Goal: Task Accomplishment & Management: Manage account settings

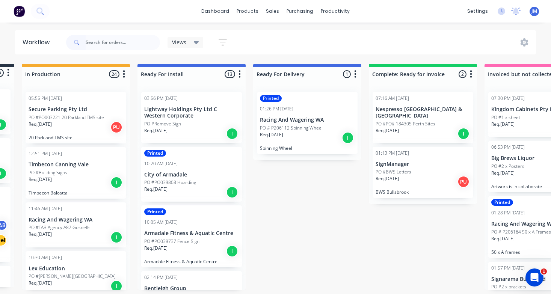
scroll to position [120, 0]
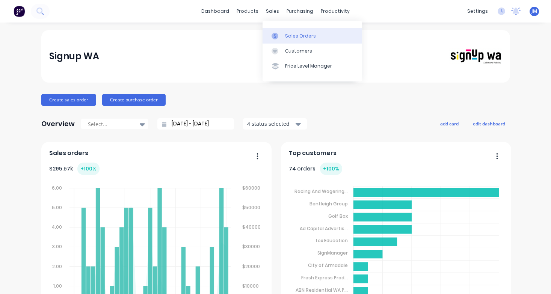
click at [293, 42] on link "Sales Orders" at bounding box center [311, 35] width 99 height 15
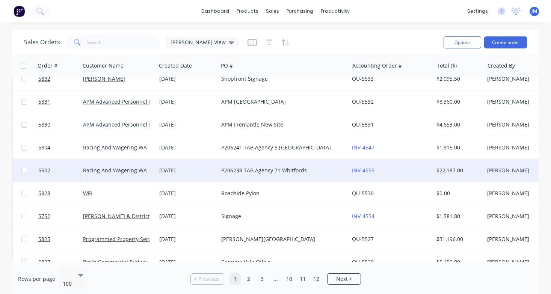
scroll to position [175, 0]
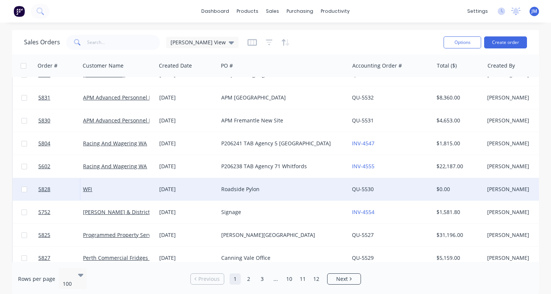
click at [233, 185] on div "Roadside Pylon" at bounding box center [283, 189] width 131 height 23
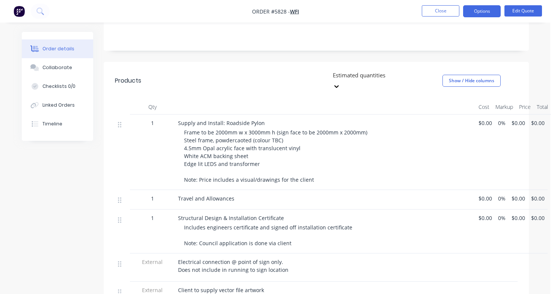
scroll to position [179, 1]
click at [517, 12] on button "Edit Quote" at bounding box center [523, 10] width 38 height 11
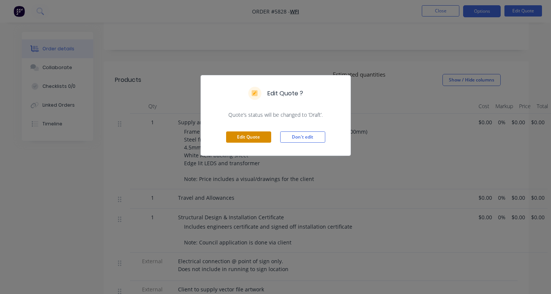
click at [260, 137] on button "Edit Quote" at bounding box center [248, 136] width 45 height 11
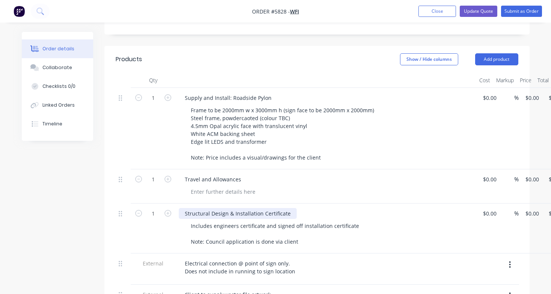
scroll to position [203, 0]
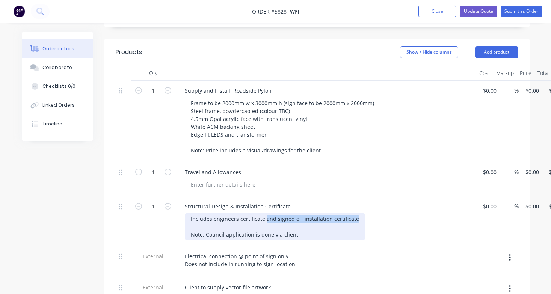
drag, startPoint x: 352, startPoint y: 188, endPoint x: 265, endPoint y: 187, distance: 87.5
click at [265, 213] on div "Includes engineers certificate and signed off installation certificate Note: Co…" at bounding box center [275, 226] width 180 height 27
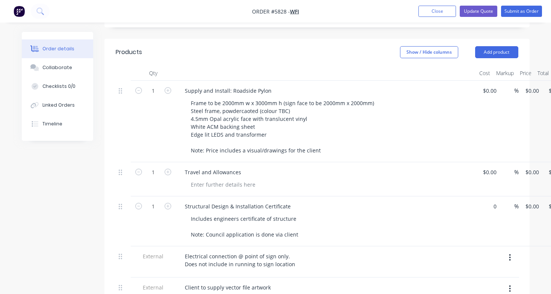
click at [491, 196] on div "1 Structural Design & Installation Certificate Includes engineers certificate o…" at bounding box center [317, 221] width 402 height 50
type input "$1,190.00"
click at [351, 251] on div "Electrical connection @ point of sign only. Does not include in running to sign…" at bounding box center [326, 260] width 294 height 19
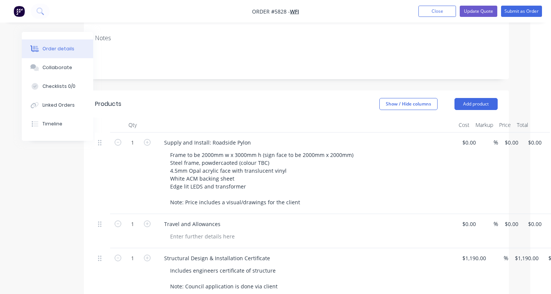
scroll to position [146, 21]
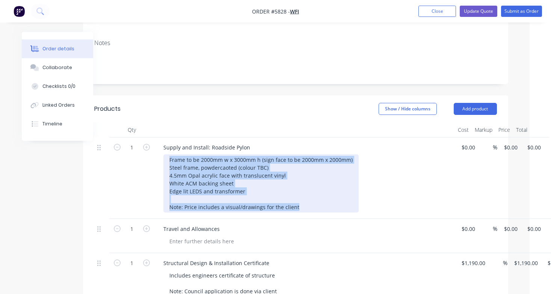
drag, startPoint x: 294, startPoint y: 176, endPoint x: 164, endPoint y: 131, distance: 137.8
click at [164, 154] on div "Frame to be 2000mm w x 3000mm h (sign face to be 2000mm x 2000mm) Steel frame, …" at bounding box center [260, 183] width 195 height 58
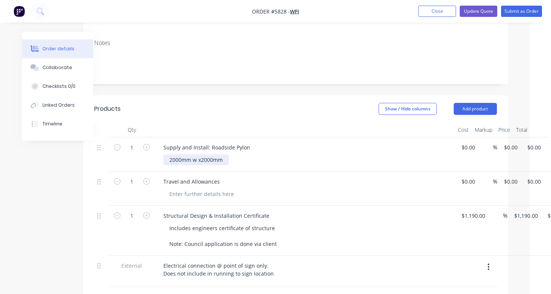
click at [201, 154] on div "2000mm w x2000mm" at bounding box center [195, 159] width 65 height 11
click at [224, 154] on div "2000mm w x 2000mm" at bounding box center [196, 159] width 67 height 11
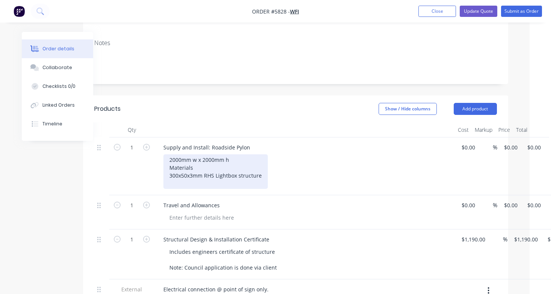
click at [164, 154] on div "2000mm w x 2000mm h Materials 300x50x3mm RHS Lightbox structure" at bounding box center [215, 171] width 104 height 35
click at [268, 154] on div "2000mm w x 2000mm h Materials - 300x50x3mm RHS Lightbox structure" at bounding box center [217, 171] width 108 height 35
click at [268, 154] on div "2000mm w x 2000mm h Materials - 300x50x3mm RHS Lightbox structure - 4.5mm opal …" at bounding box center [217, 171] width 108 height 35
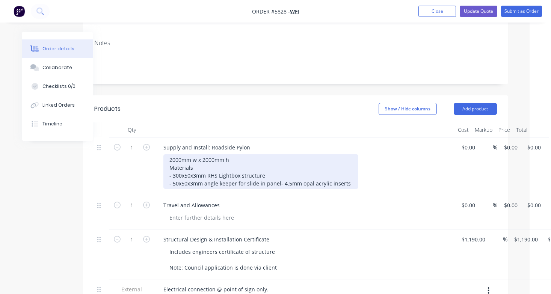
drag, startPoint x: 243, startPoint y: 161, endPoint x: 173, endPoint y: 162, distance: 70.6
click at [173, 162] on div "2000mm w x 2000mm h Materials - 300x50x3mm RHS Lightbox structure - 50x50x3mm a…" at bounding box center [260, 171] width 195 height 35
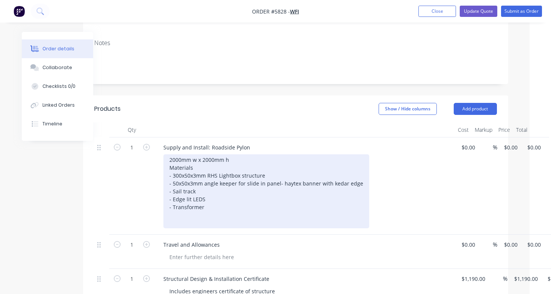
click at [201, 154] on div "2000mm w x 2000mm h Materials - 300x50x3mm RHS Lightbox structure - 50x50x3mm a…" at bounding box center [266, 191] width 206 height 74
click at [196, 154] on div "2000mm w x 2000mm h Materials - 300x50x3mm RHS Lightbox structure - 50x50x3mm a…" at bounding box center [266, 191] width 206 height 74
click at [213, 191] on div "2000mm w x 2000mm h Materials Lightbox - 300x50x3mm RHS Lightbox structure - 50…" at bounding box center [266, 191] width 206 height 74
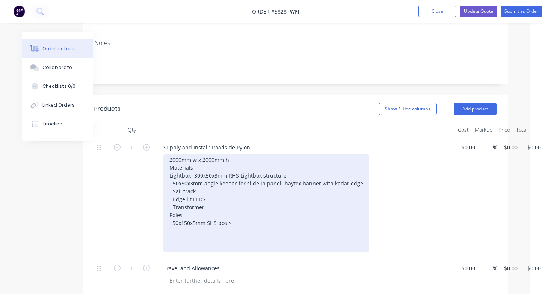
click at [167, 206] on div "2000mm w x 2000mm h Materials Lightbox - 300x50x3mm RHS Lightbox structure - 50…" at bounding box center [266, 203] width 206 height 98
click at [238, 209] on div "2000mm w x 2000mm h Materials Lightbox - 300x50x3mm RHS Lightbox structure - 50…" at bounding box center [266, 203] width 206 height 98
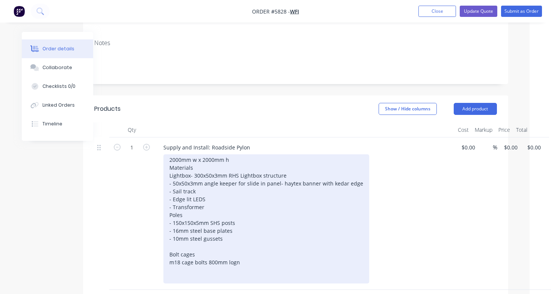
drag, startPoint x: 269, startPoint y: 246, endPoint x: 255, endPoint y: 270, distance: 27.6
click at [255, 270] on div "2000mm w x 2000mm h Materials Lightbox - 300x50x3mm RHS Lightbox structure - 50…" at bounding box center [266, 218] width 206 height 129
click at [249, 249] on div "2000mm w x 2000mm h Materials Lightbox - 300x50x3mm RHS Lightbox structure - 50…" at bounding box center [266, 218] width 206 height 129
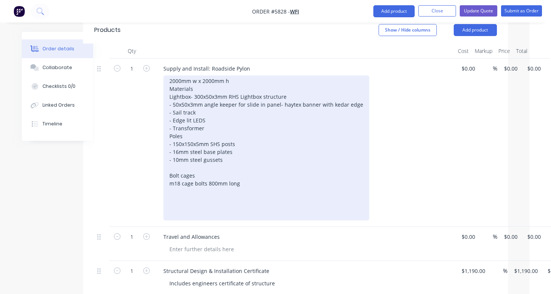
scroll to position [224, 21]
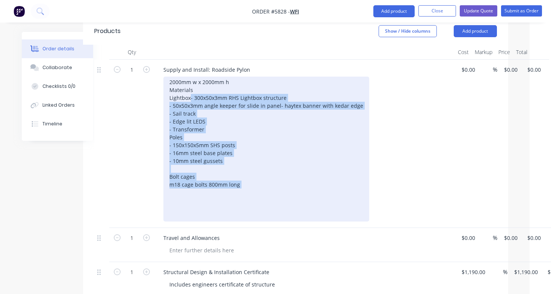
drag, startPoint x: 169, startPoint y: 73, endPoint x: 316, endPoint y: 177, distance: 180.7
click at [316, 177] on div "2000mm w x 2000mm h Materials Lightbox - 300x50x3mm RHS Lightbox structure - 50…" at bounding box center [307, 149] width 288 height 145
copy div "- 300x50x3mm RHS Lightbox structure - 50x50x3mm angle keeper for slide in panel…"
click at [206, 93] on div "2000mm w x 2000mm h Materials Lightbox - 300x50x3mm RHS Lightbox structure - 50…" at bounding box center [266, 149] width 206 height 145
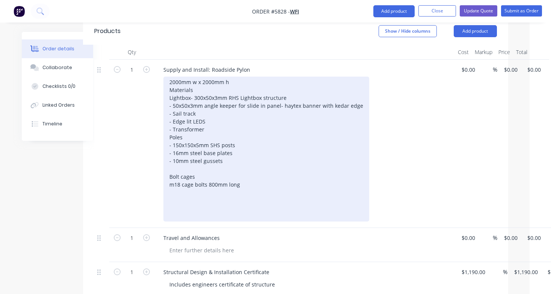
click at [252, 90] on div "2000mm w x 2000mm h Materials Lightbox - 300x50x3mm RHS Lightbox structure - 50…" at bounding box center [266, 149] width 206 height 145
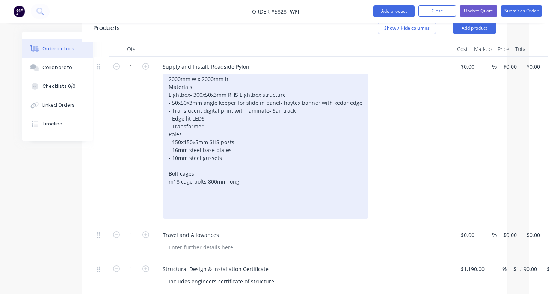
click at [267, 74] on div "2000mm w x 2000mm h Materials Lightbox - 300x50x3mm RHS Lightbox structure - 50…" at bounding box center [266, 146] width 206 height 145
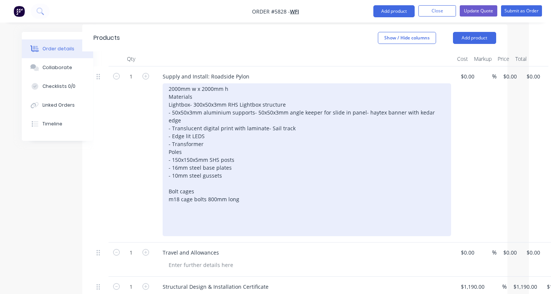
scroll to position [214, 22]
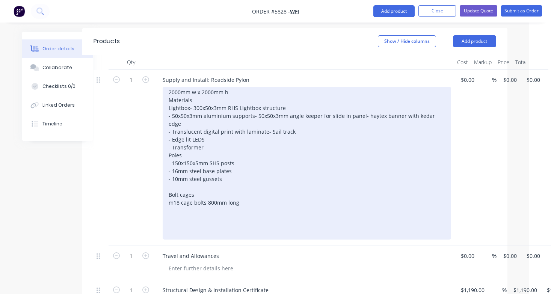
click at [235, 164] on div "2000mm w x 2000mm h Materials Lightbox - 300x50x3mm RHS Lightbox structure - 50…" at bounding box center [307, 163] width 288 height 153
click at [211, 139] on div "2000mm w x 2000mm h Materials Lightbox - 300x50x3mm RHS Lightbox structure - 50…" at bounding box center [307, 163] width 288 height 153
drag, startPoint x: 242, startPoint y: 148, endPoint x: 172, endPoint y: 147, distance: 69.4
click at [172, 147] on div "2000mm w x 2000mm h Materials Lightbox - 300x50x3mm RHS Lightbox structure - 50…" at bounding box center [307, 163] width 288 height 153
click at [222, 178] on div "2000mm w x 2000mm h Materials Lightbox - 300x50x3mm RHS Lightbox structure - 50…" at bounding box center [307, 163] width 288 height 153
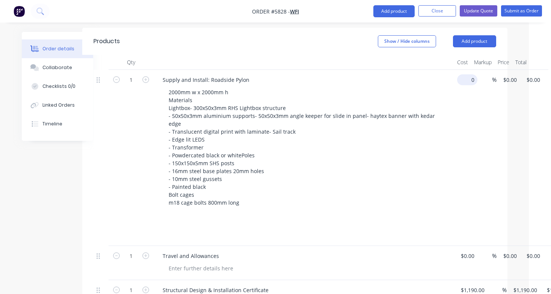
click at [470, 70] on div "1 Supply and Install: Roadside Pylon 2000mm w x 2000mm h Materials Lightbox - 3…" at bounding box center [294, 158] width 402 height 176
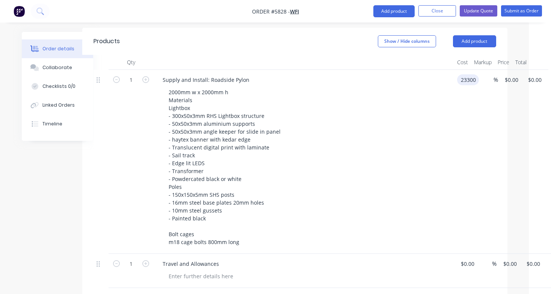
type input "$23,300.00"
click at [431, 87] on div "2000mm w x 2000mm h Materials Lightbox - 300x50x3mm RHS Lightbox structure - 50…" at bounding box center [307, 167] width 288 height 161
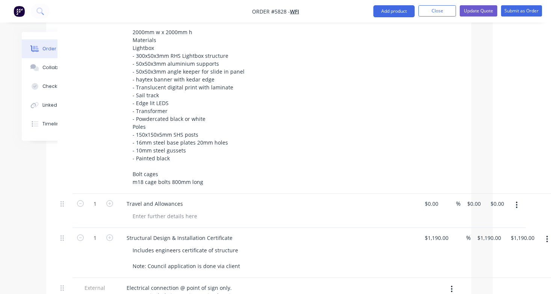
scroll to position [272, 60]
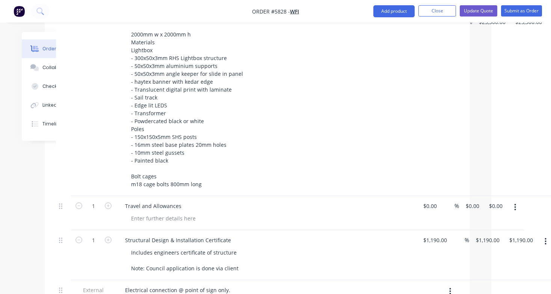
click at [516, 203] on icon "button" at bounding box center [515, 207] width 2 height 8
click at [489, 266] on div "Delete" at bounding box center [488, 271] width 58 height 11
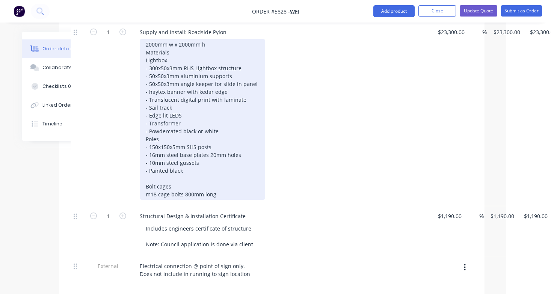
scroll to position [264, 44]
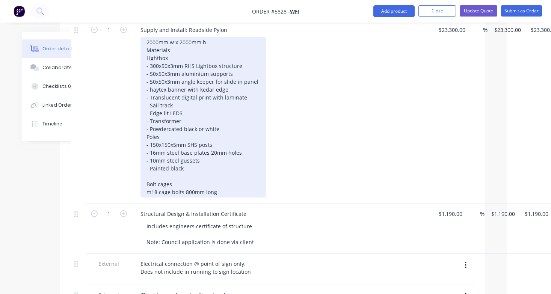
click at [229, 158] on div "2000mm w x 2000mm h Materials Lightbox - 300x50x3mm RHS Lightbox structure - 50…" at bounding box center [202, 117] width 125 height 161
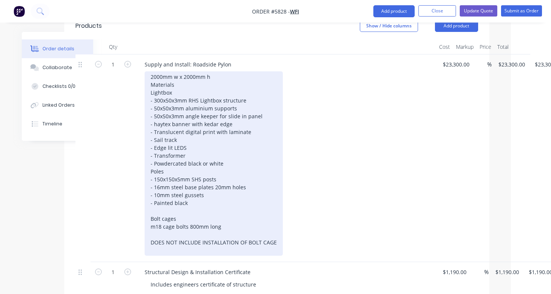
scroll to position [185, 40]
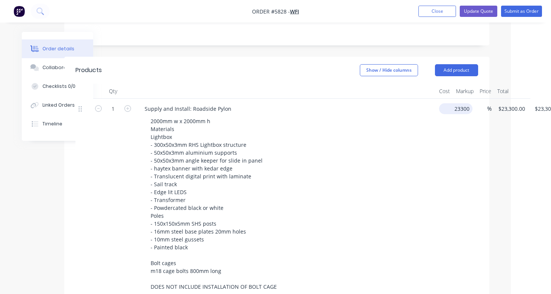
click at [453, 103] on input "23300" at bounding box center [457, 108] width 30 height 11
type input "$23,300.00"
click at [56, 71] on button "Collaborate" at bounding box center [57, 67] width 71 height 19
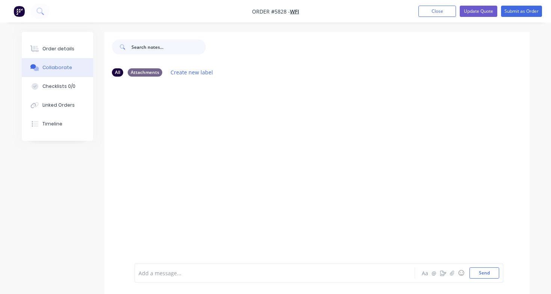
click at [149, 48] on input "text" at bounding box center [168, 46] width 74 height 15
paste input "Frame $3000 Poles $1500 Base plates $500 Bolt Cage x2 $600 Banner $2500 Paintin…"
drag, startPoint x: 199, startPoint y: 48, endPoint x: 116, endPoint y: 48, distance: 82.9
click at [116, 48] on div "Frame $3000 Poles $1500 Base plates $500 Bolt Cage x2 $600 Banner $2500 Paintin…" at bounding box center [159, 46] width 94 height 15
type input "F"
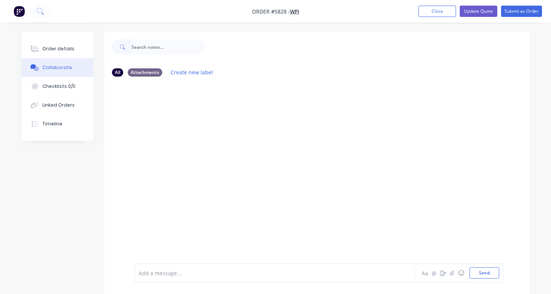
click at [173, 272] on div at bounding box center [274, 273] width 270 height 8
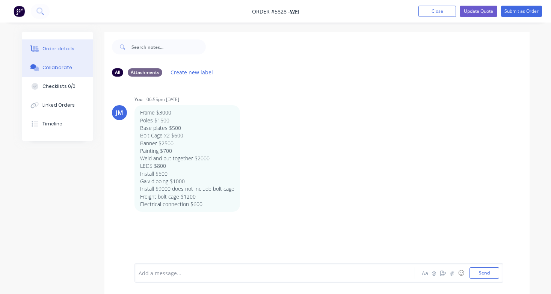
click at [70, 47] on div "Order details" at bounding box center [58, 48] width 32 height 7
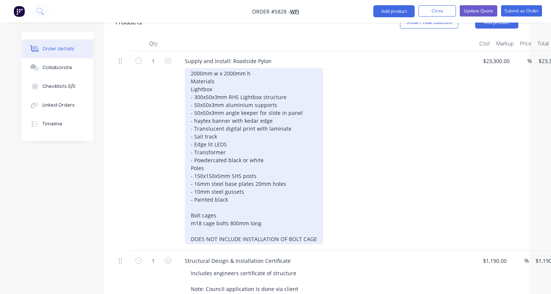
scroll to position [224, 0]
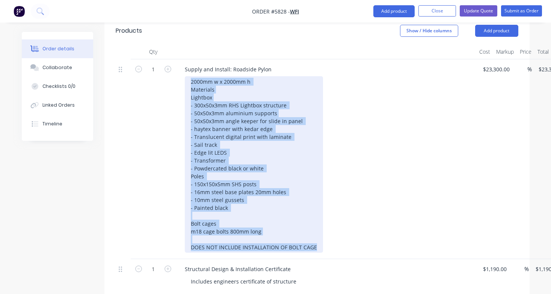
drag, startPoint x: 191, startPoint y: 51, endPoint x: 330, endPoint y: 221, distance: 219.8
click at [330, 221] on div "Supply and Install: Roadside Pylon 2000mm w x 2000mm h Materials Lightbox - 300…" at bounding box center [326, 159] width 300 height 200
copy div "2000mm w x 2000mm h Materials Lightbox - 300x50x3mm RHS Lightbox structure - 50…"
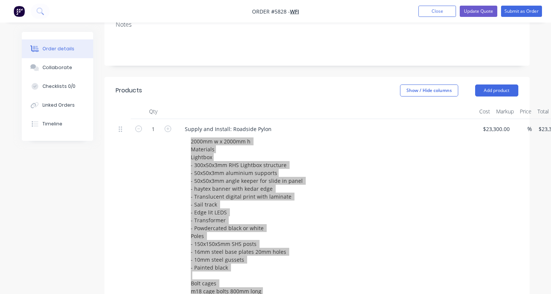
scroll to position [146, 0]
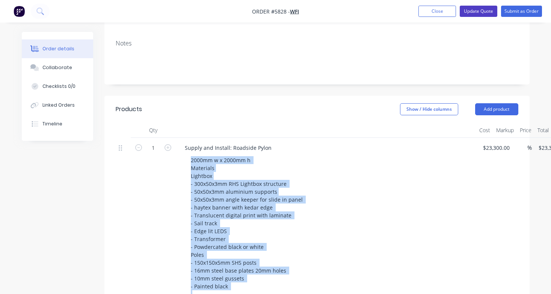
click at [480, 11] on button "Update Quote" at bounding box center [478, 11] width 38 height 11
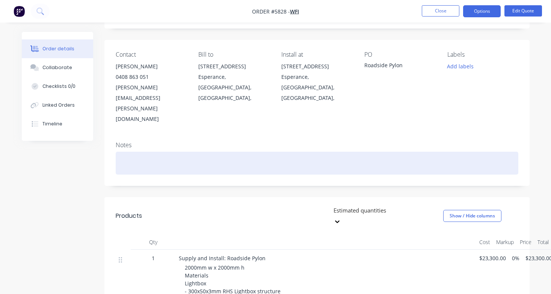
scroll to position [51, 0]
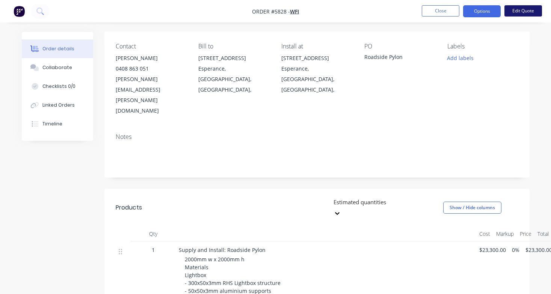
click at [526, 14] on button "Edit Quote" at bounding box center [523, 10] width 38 height 11
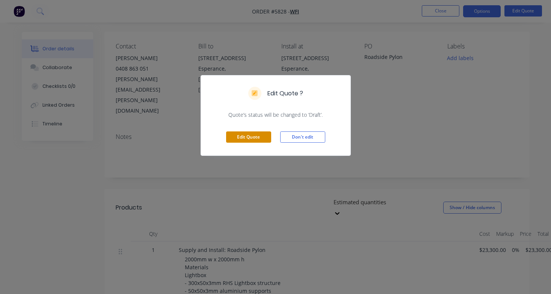
click at [257, 138] on button "Edit Quote" at bounding box center [248, 136] width 45 height 11
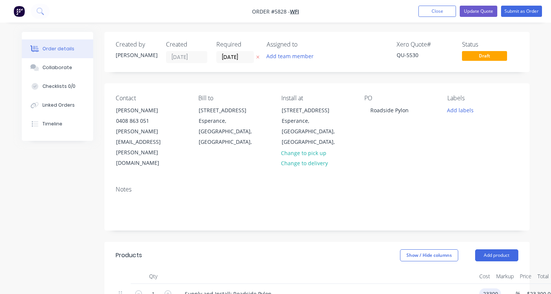
click at [492, 288] on input "23300" at bounding box center [491, 293] width 19 height 11
type input "$24,400.00"
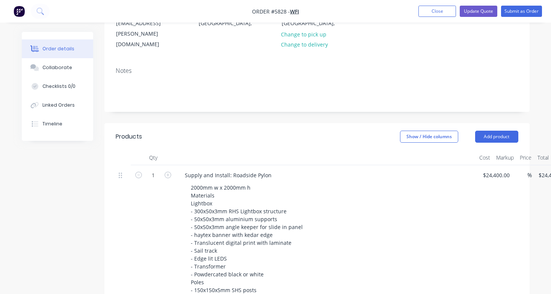
scroll to position [105, 0]
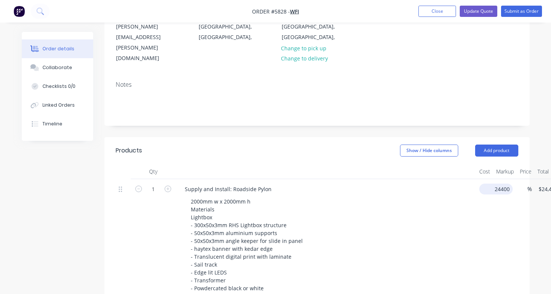
click at [497, 184] on input "24400" at bounding box center [497, 189] width 30 height 11
type input "$23,300.00"
click at [411, 196] on div "2000mm w x 2000mm h Materials Lightbox - 300x50x3mm RHS Lightbox structure - 50…" at bounding box center [329, 284] width 288 height 176
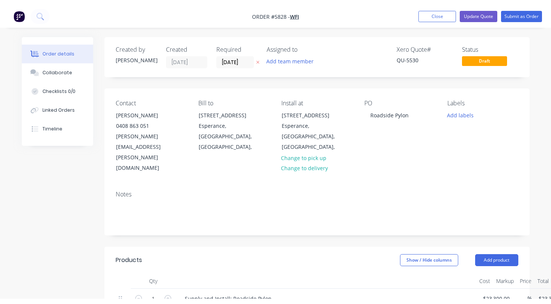
scroll to position [0, 0]
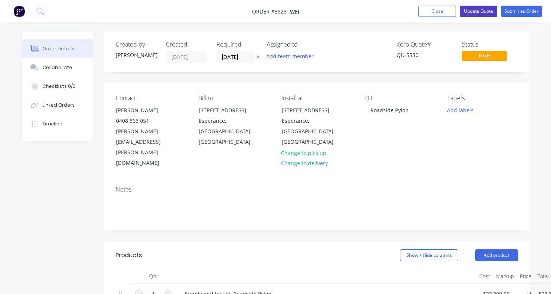
click at [479, 14] on button "Update Quote" at bounding box center [478, 11] width 38 height 11
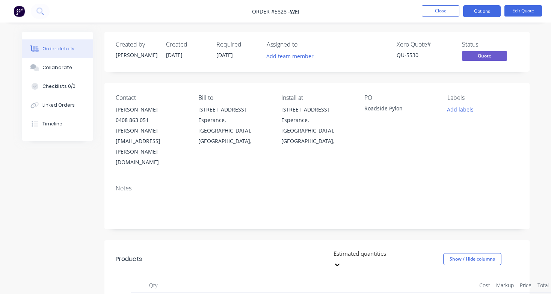
click at [479, 14] on button "Options" at bounding box center [482, 11] width 38 height 12
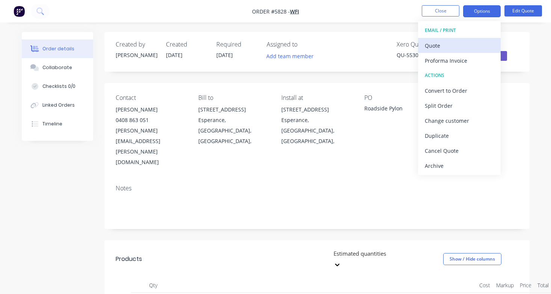
click at [470, 44] on div "Quote" at bounding box center [458, 45] width 69 height 11
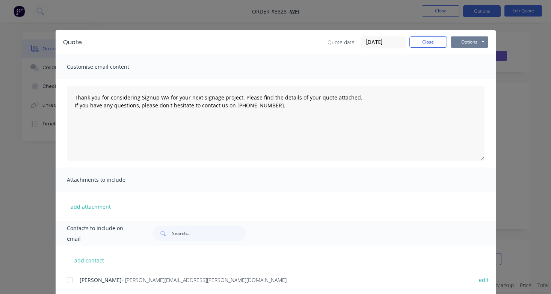
click at [480, 40] on button "Options" at bounding box center [469, 41] width 38 height 11
click at [473, 67] on button "Print" at bounding box center [474, 68] width 48 height 12
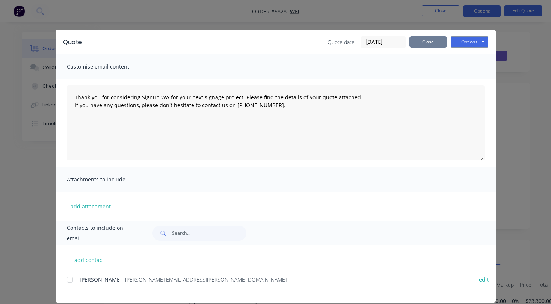
click at [439, 44] on button "Close" at bounding box center [428, 41] width 38 height 11
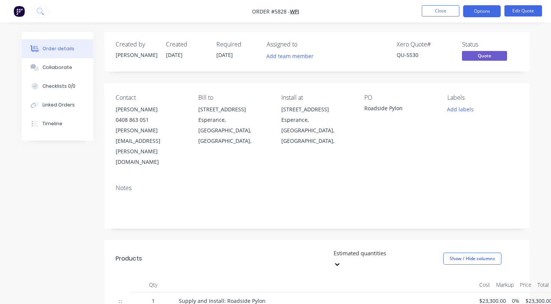
click at [443, 17] on nav "Order #5828 - WFI Close Options Edit Quote" at bounding box center [275, 11] width 551 height 23
click at [446, 13] on button "Close" at bounding box center [440, 10] width 38 height 11
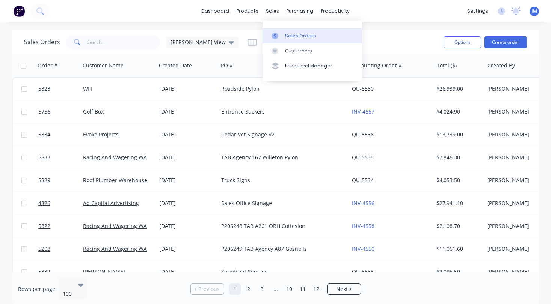
click at [293, 34] on div "Sales Orders" at bounding box center [300, 36] width 31 height 7
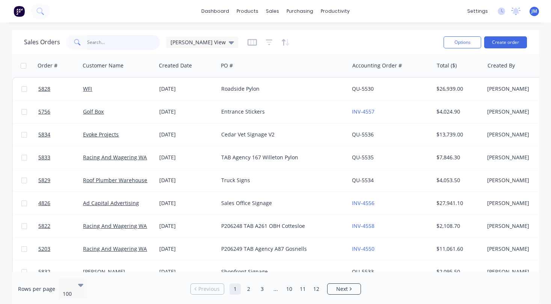
click at [138, 44] on input "text" at bounding box center [123, 42] width 73 height 15
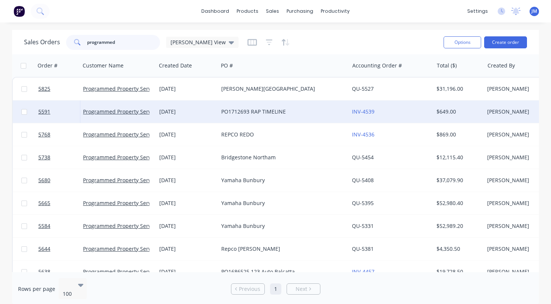
type input "programmed"
click at [231, 114] on div "PO1712693 RAP TIMELINE" at bounding box center [280, 112] width 119 height 8
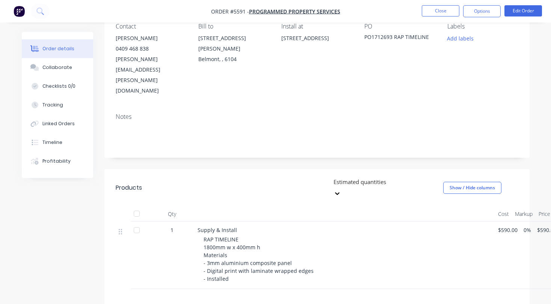
scroll to position [107, 0]
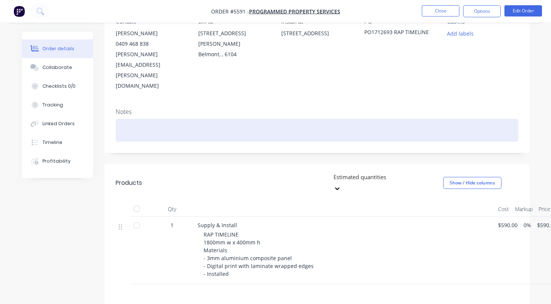
click at [139, 119] on div at bounding box center [317, 130] width 402 height 23
paste div
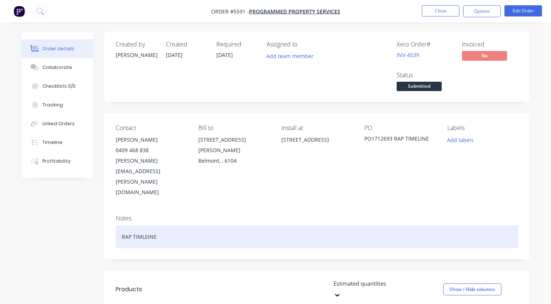
scroll to position [0, 0]
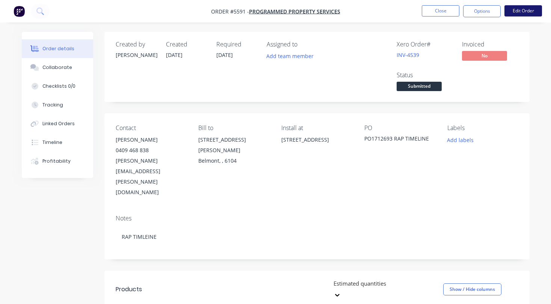
click at [528, 9] on button "Edit Order" at bounding box center [523, 10] width 38 height 11
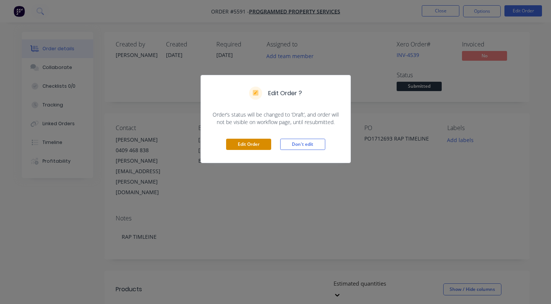
click at [256, 147] on button "Edit Order" at bounding box center [248, 144] width 45 height 11
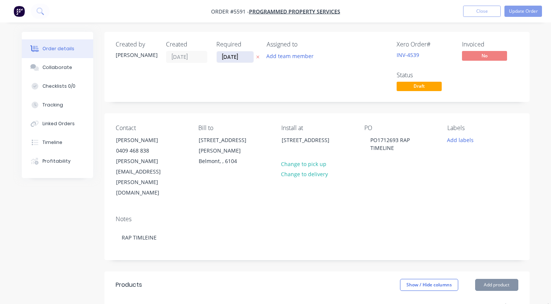
click at [234, 59] on input "[DATE]" at bounding box center [235, 56] width 37 height 11
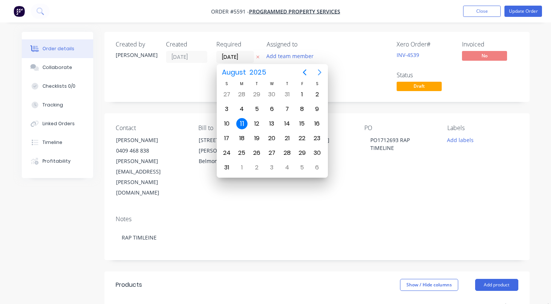
click at [317, 73] on icon "Next page" at bounding box center [319, 72] width 9 height 9
click at [268, 123] on div "15" at bounding box center [271, 123] width 11 height 11
type input "[DATE]"
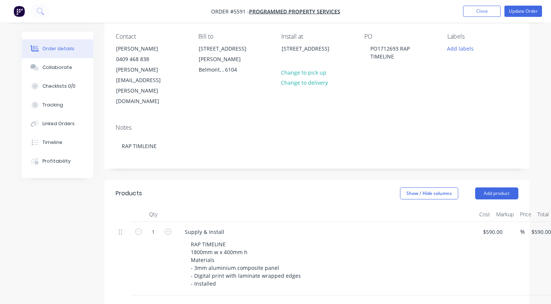
scroll to position [105, 0]
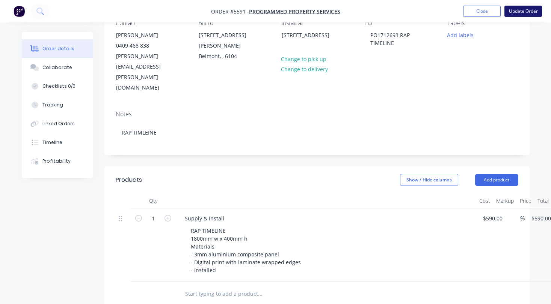
click at [524, 8] on button "Update Order" at bounding box center [523, 11] width 38 height 11
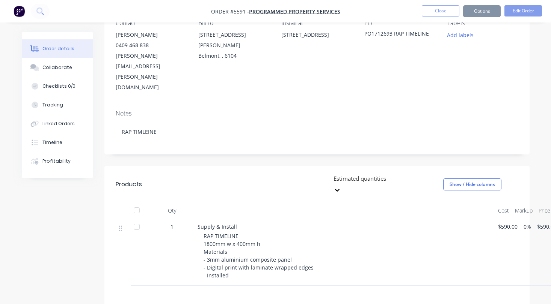
scroll to position [0, 0]
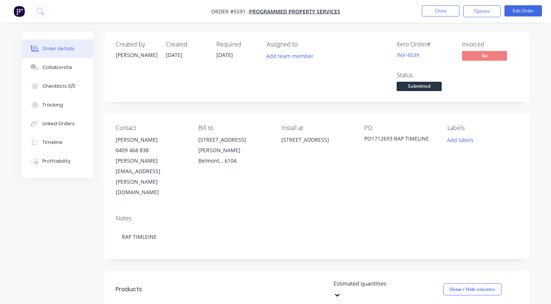
click at [426, 89] on span "Submitted" at bounding box center [418, 86] width 45 height 9
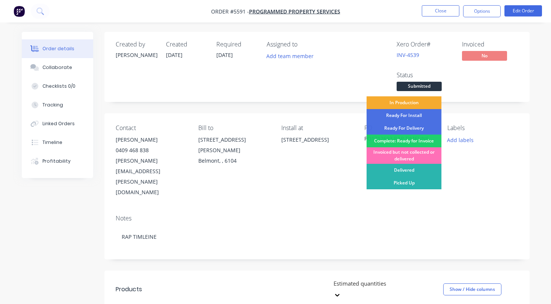
click at [419, 103] on div "In Production" at bounding box center [403, 102] width 75 height 13
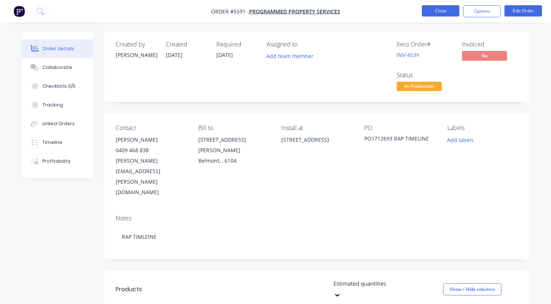
click at [441, 11] on button "Close" at bounding box center [440, 10] width 38 height 11
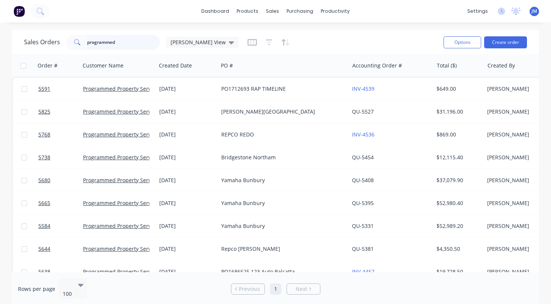
click at [129, 46] on input "programmed" at bounding box center [123, 42] width 73 height 15
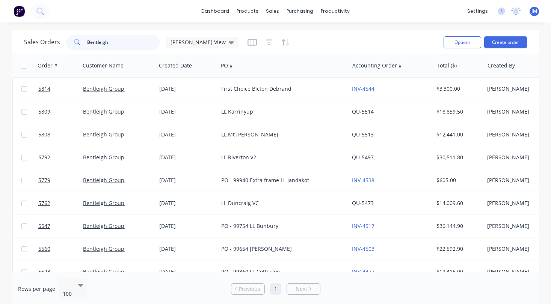
drag, startPoint x: 129, startPoint y: 46, endPoint x: 142, endPoint y: 44, distance: 13.0
click at [142, 44] on input "Bentleigh" at bounding box center [123, 42] width 73 height 15
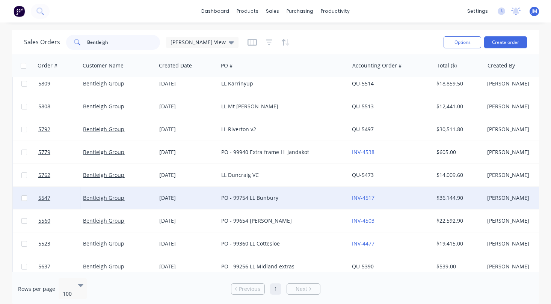
scroll to position [33, 0]
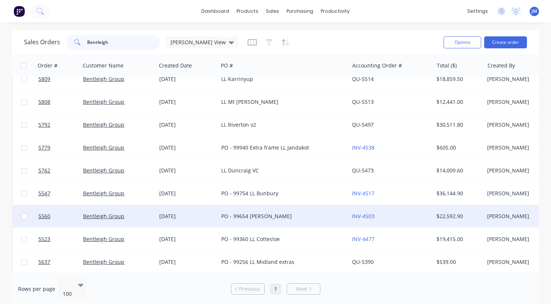
type input "Bentleigh"
click at [254, 214] on div "PO - 99654 [PERSON_NAME]" at bounding box center [280, 217] width 119 height 8
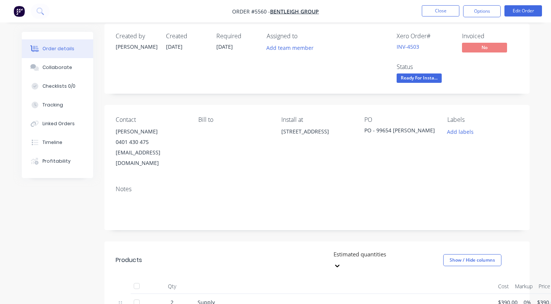
scroll to position [10, 0]
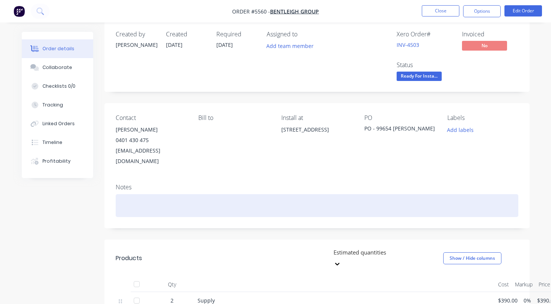
click at [243, 194] on div at bounding box center [317, 205] width 402 height 23
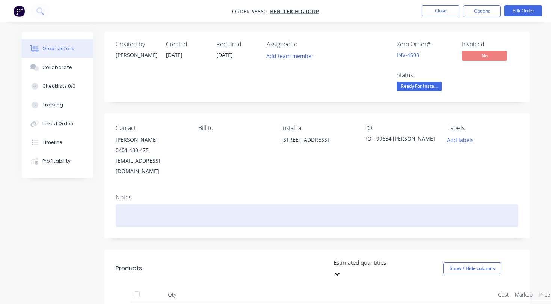
scroll to position [0, 0]
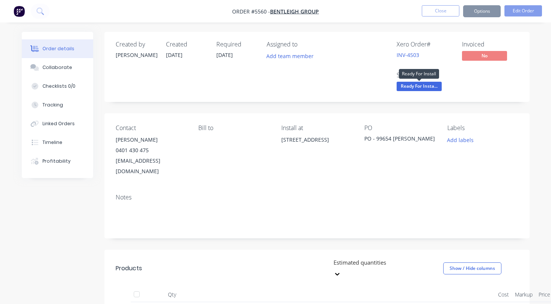
click at [427, 87] on span "Ready For Insta..." at bounding box center [418, 86] width 45 height 9
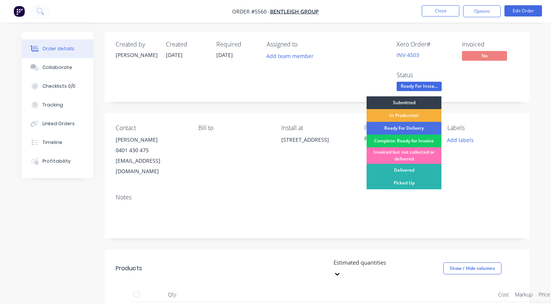
click at [411, 139] on div "Complete: Ready for Invoice" at bounding box center [403, 141] width 75 height 13
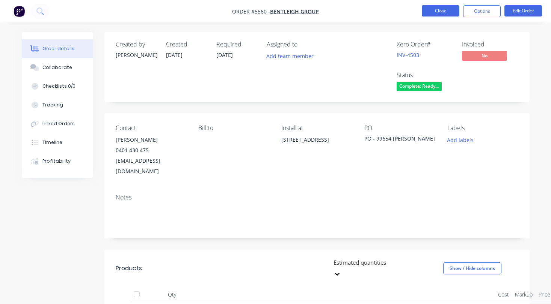
click at [435, 13] on button "Close" at bounding box center [440, 10] width 38 height 11
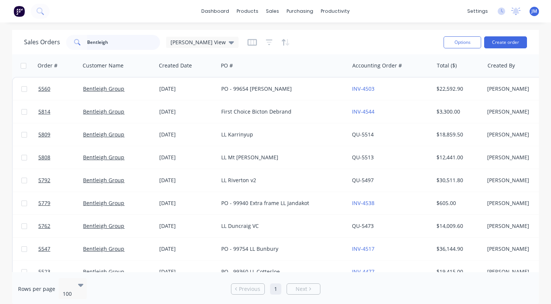
click at [92, 44] on input "Bentleigh" at bounding box center [123, 42] width 73 height 15
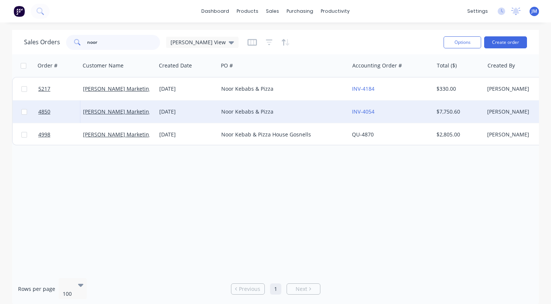
type input "noor"
click at [188, 116] on div "[DATE]" at bounding box center [187, 112] width 62 height 23
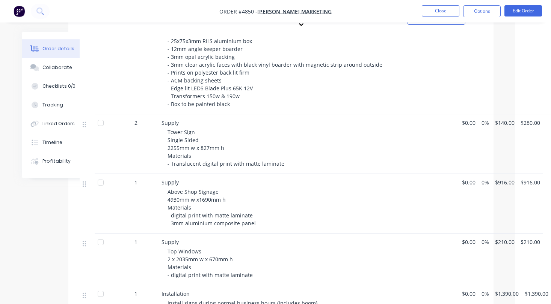
scroll to position [307, 36]
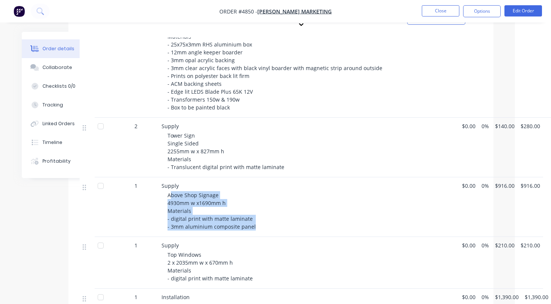
drag, startPoint x: 169, startPoint y: 172, endPoint x: 256, endPoint y: 208, distance: 94.6
click at [256, 208] on div "Above Shop Signage 4930mm w x1690mm h Materials - digital print with matte lami…" at bounding box center [311, 210] width 288 height 39
copy span "[PERSON_NAME] Shop Signage 4930mm w x1690mm h Materials - digital print with ma…"
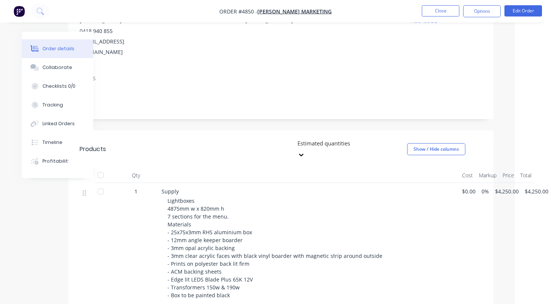
scroll to position [85, 36]
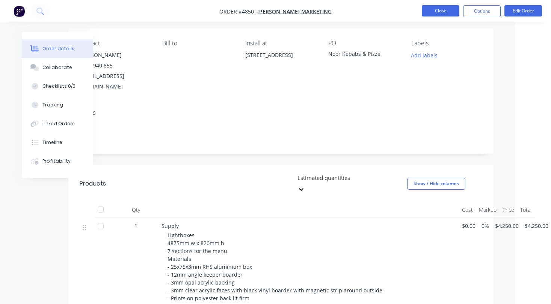
click at [433, 14] on button "Close" at bounding box center [440, 10] width 38 height 11
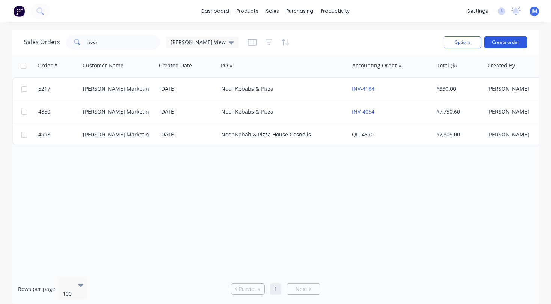
click at [511, 42] on button "Create order" at bounding box center [505, 42] width 43 height 12
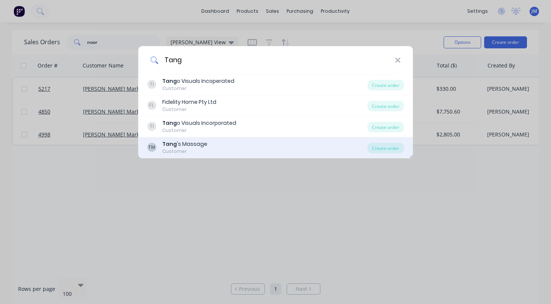
type input "Tang"
click at [213, 146] on div "[PERSON_NAME] 's Massage Customer" at bounding box center [257, 147] width 220 height 15
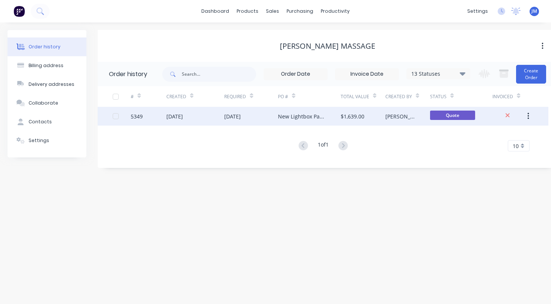
click at [395, 119] on div "[PERSON_NAME]" at bounding box center [400, 117] width 30 height 8
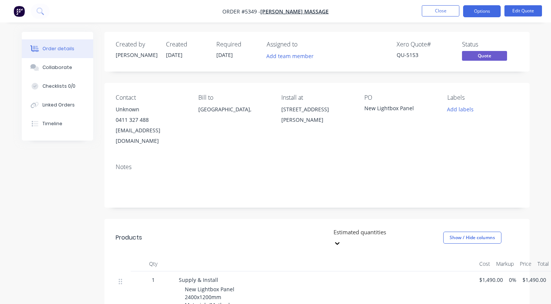
scroll to position [17, 0]
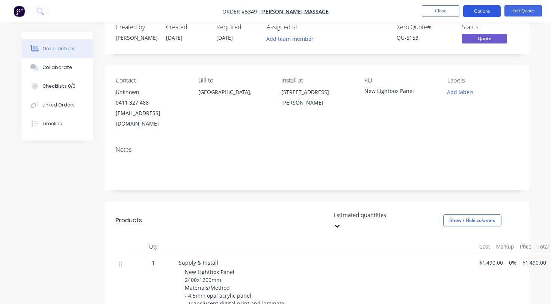
click at [489, 12] on button "Options" at bounding box center [482, 11] width 38 height 12
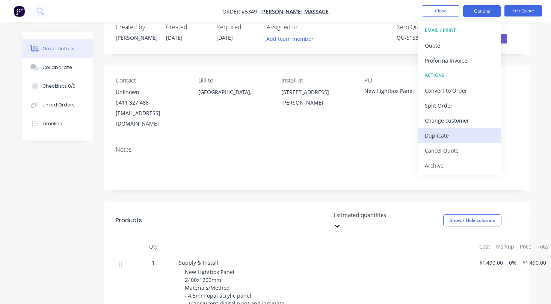
click at [454, 140] on div "Duplicate" at bounding box center [458, 135] width 69 height 11
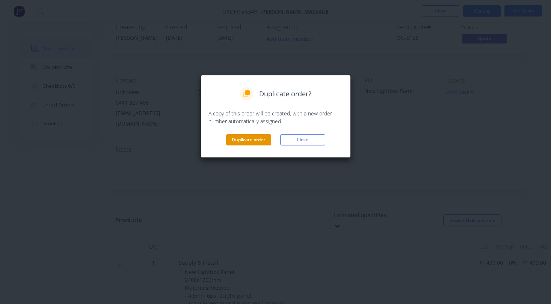
click at [260, 139] on button "Duplicate order" at bounding box center [248, 139] width 45 height 11
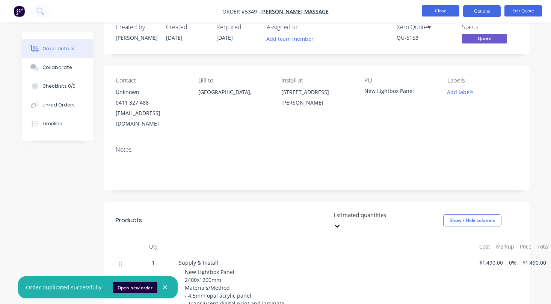
click at [445, 11] on button "Close" at bounding box center [440, 10] width 38 height 11
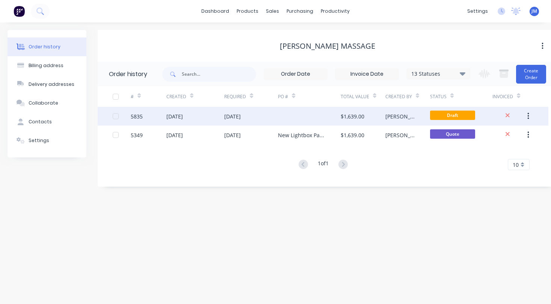
click at [309, 116] on div at bounding box center [309, 116] width 63 height 19
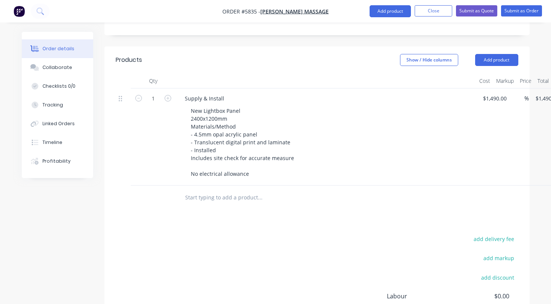
scroll to position [222, 0]
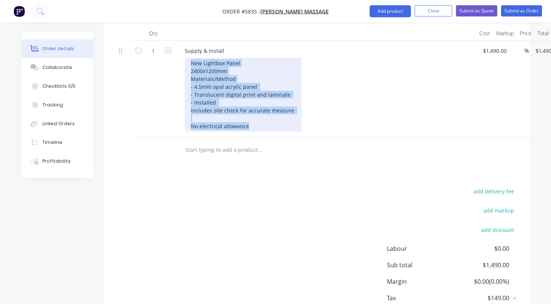
drag, startPoint x: 189, startPoint y: 53, endPoint x: 298, endPoint y: 147, distance: 144.2
click at [298, 147] on div "Qty Cost Markup Price Total 1 Supply & Install New Lightbox Panel 2400x1200mm M…" at bounding box center [316, 94] width 425 height 137
paste div
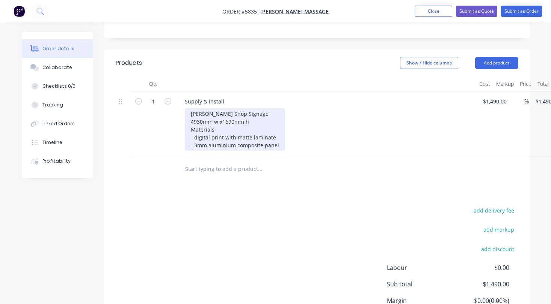
scroll to position [161, 0]
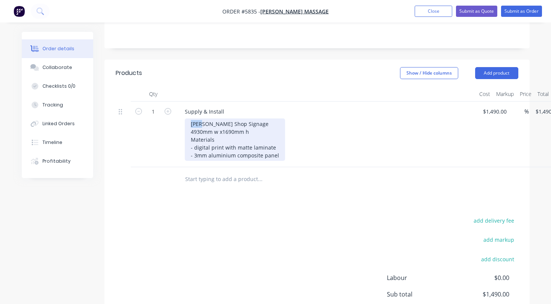
drag, startPoint x: 202, startPoint y: 113, endPoint x: 177, endPoint y: 114, distance: 25.5
click at [177, 114] on div "Supply & Install [PERSON_NAME] Shop Signage 4930mm w x1690mm h Materials - digi…" at bounding box center [326, 135] width 300 height 66
click at [276, 145] on div "Shop Signage 4930mm w x1690mm h Materials - digital print with matte laminate -…" at bounding box center [235, 140] width 100 height 42
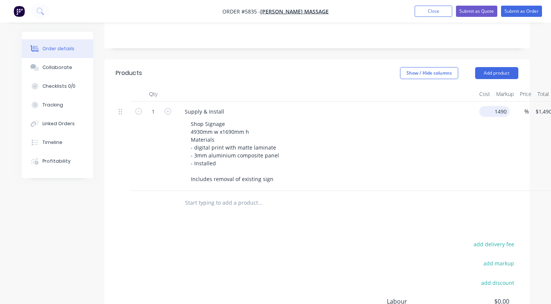
click at [490, 106] on input "1490" at bounding box center [495, 111] width 27 height 11
type input "$2,588.00"
click at [434, 140] on div "Shop Signage 4930mm w x1690mm h Materials - digital print with matte laminate -…" at bounding box center [329, 152] width 288 height 66
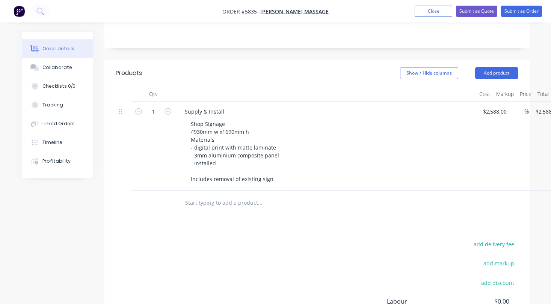
click at [252, 196] on input "text" at bounding box center [260, 203] width 150 height 15
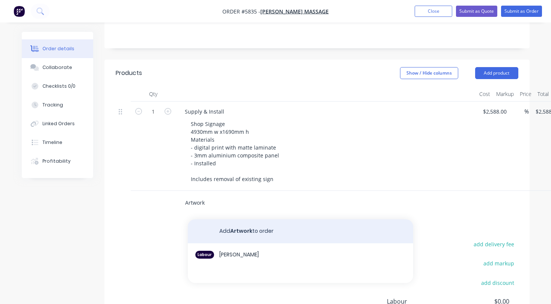
type input "Artwork"
click at [246, 220] on button "Add Artwork to order" at bounding box center [300, 232] width 225 height 24
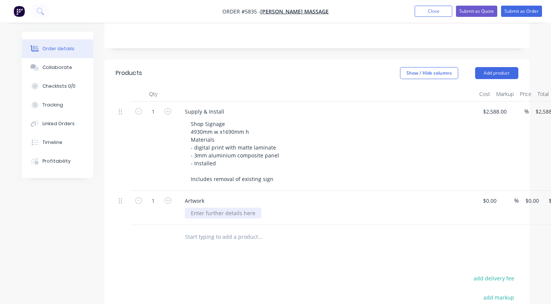
click at [231, 208] on div at bounding box center [223, 213] width 77 height 11
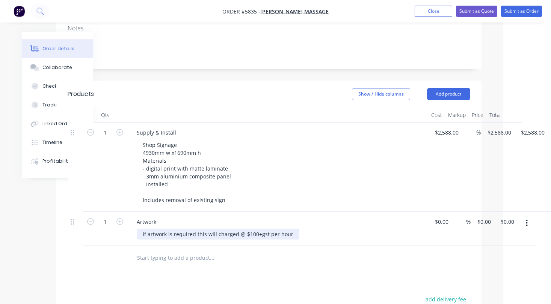
scroll to position [141, 49]
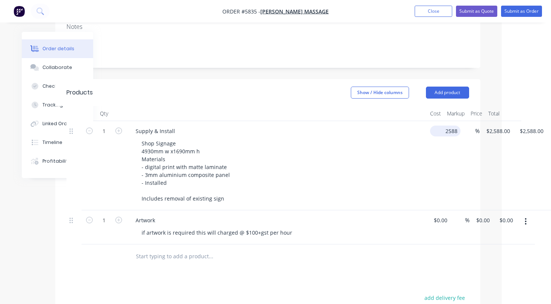
click at [448, 123] on div "1 Supply & Install Shop Signage 4930mm w x1690mm h Materials - digital print wi…" at bounding box center [267, 165] width 402 height 89
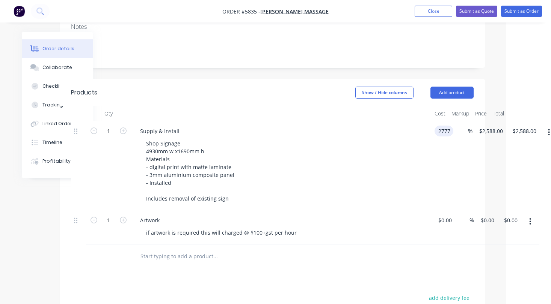
type input "$2,777.00"
click at [426, 143] on div "Shop Signage 4930mm w x1690mm h Materials - digital print with matte laminate -…" at bounding box center [284, 171] width 288 height 66
click at [487, 16] on button "Submit as Quote" at bounding box center [476, 11] width 41 height 11
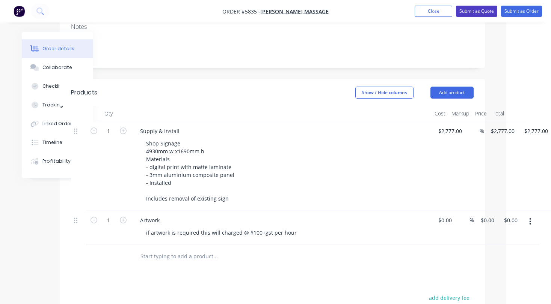
scroll to position [0, 0]
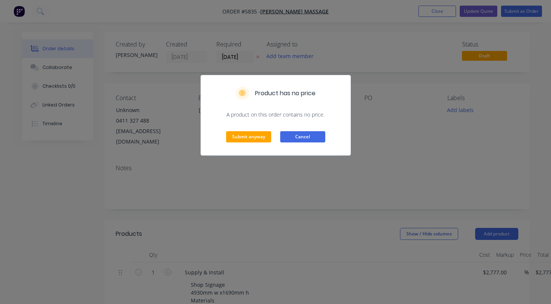
click at [286, 138] on button "Cancel" at bounding box center [302, 136] width 45 height 11
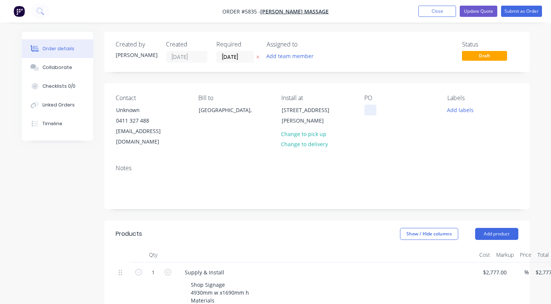
click at [370, 109] on div at bounding box center [370, 110] width 12 height 11
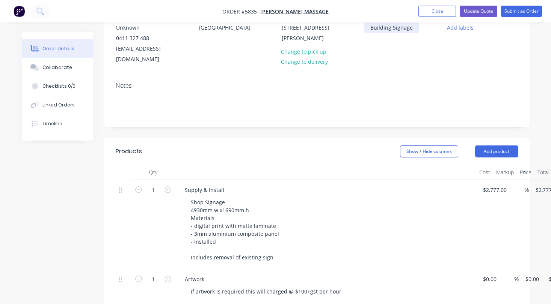
scroll to position [89, 0]
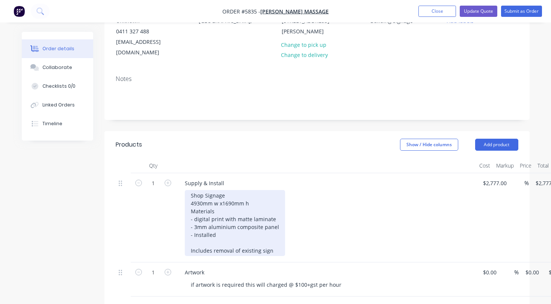
click at [230, 228] on div "Shop Signage 4930mm w x1690mm h Materials - digital print with matte laminate -…" at bounding box center [235, 223] width 100 height 66
click at [223, 224] on div "Shop Signage 4930mm w x1690mm h Materials - digital print with matte laminate -…" at bounding box center [235, 223] width 100 height 66
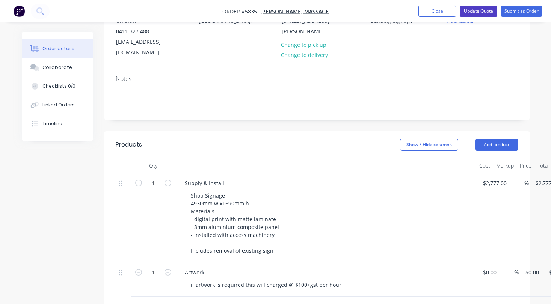
click at [476, 13] on button "Update Quote" at bounding box center [478, 11] width 38 height 11
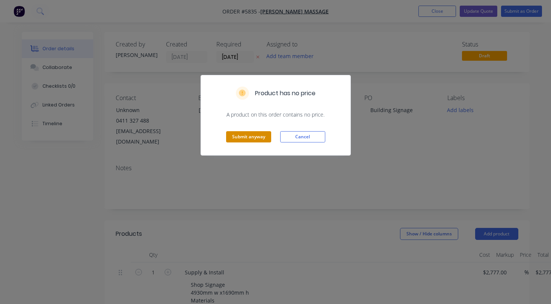
click at [259, 136] on button "Submit anyway" at bounding box center [248, 136] width 45 height 11
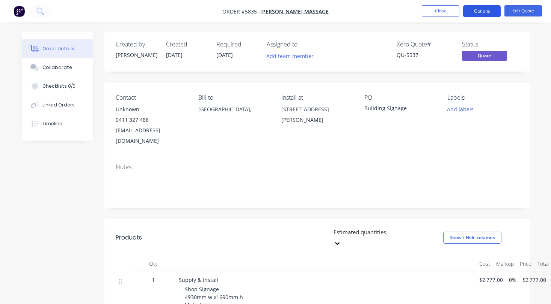
click at [482, 12] on button "Options" at bounding box center [482, 11] width 38 height 12
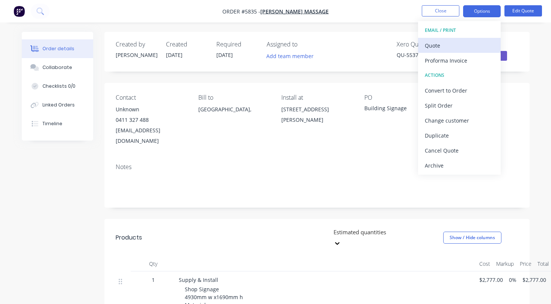
click at [454, 47] on div "Quote" at bounding box center [458, 45] width 69 height 11
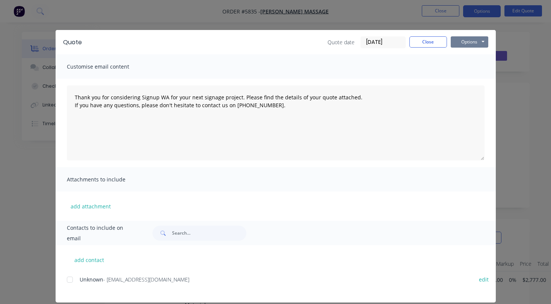
click at [476, 41] on button "Options" at bounding box center [469, 41] width 38 height 11
click at [474, 66] on button "Print" at bounding box center [474, 68] width 48 height 12
click at [438, 42] on button "Close" at bounding box center [428, 41] width 38 height 11
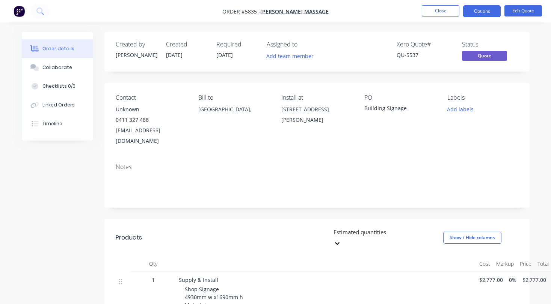
click at [442, 17] on li "Close" at bounding box center [440, 11] width 38 height 12
click at [439, 14] on button "Close" at bounding box center [440, 10] width 38 height 11
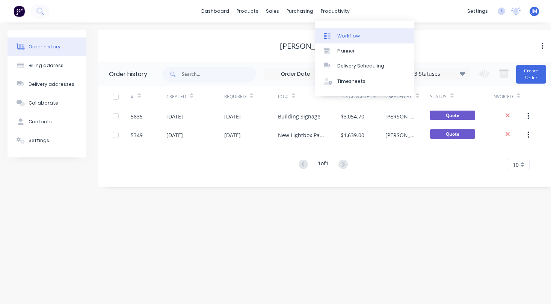
click at [348, 33] on div "Workflow" at bounding box center [348, 36] width 23 height 7
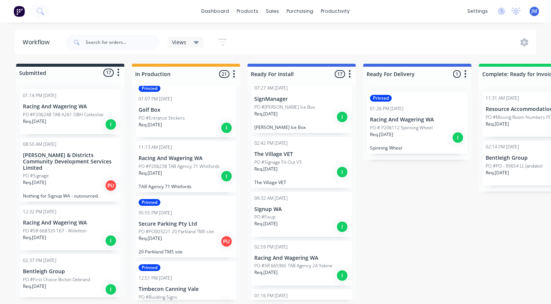
scroll to position [593, 0]
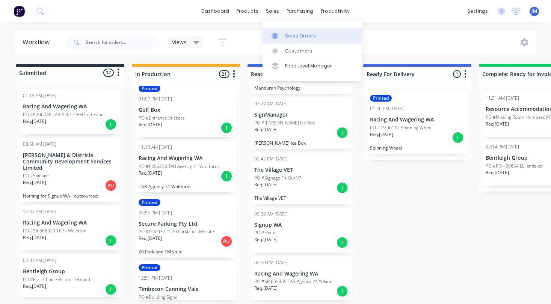
click at [300, 35] on div "Sales Orders" at bounding box center [300, 36] width 31 height 7
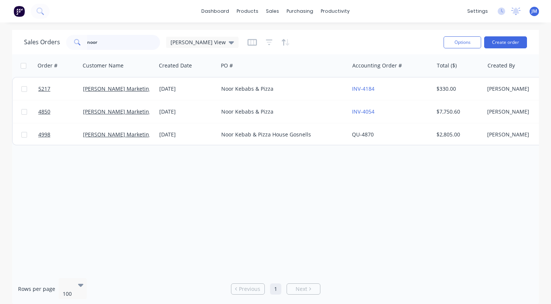
click at [126, 42] on input "noor" at bounding box center [123, 42] width 73 height 15
